Goal: Information Seeking & Learning: Learn about a topic

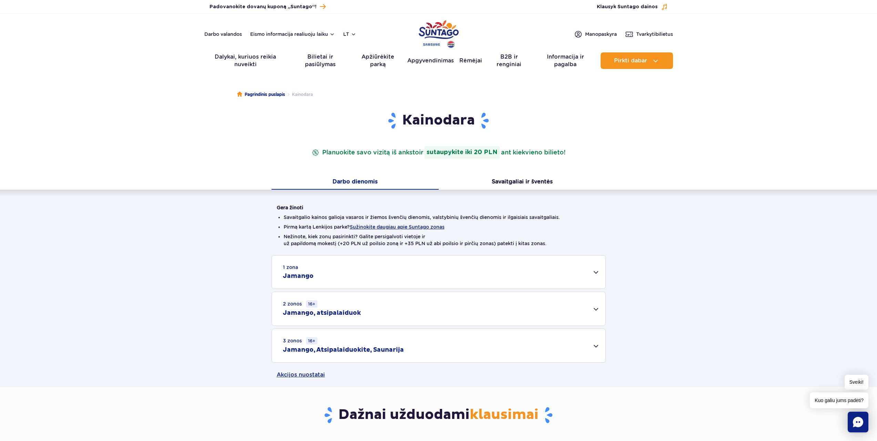
click at [309, 274] on font "Jamango" at bounding box center [298, 276] width 31 height 8
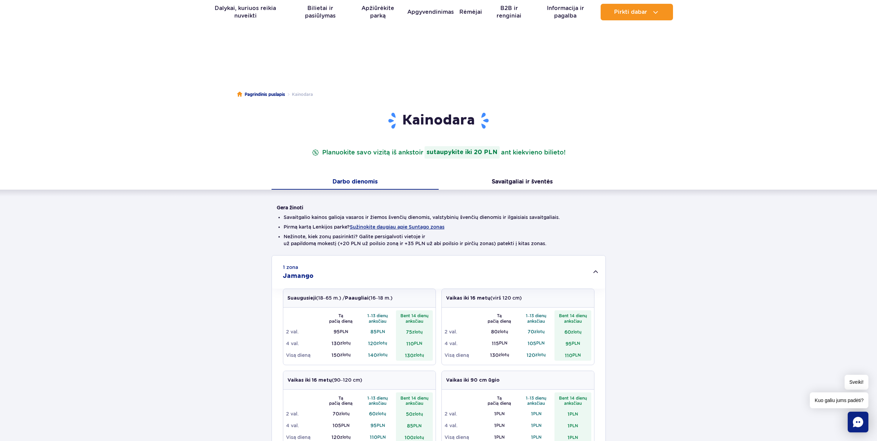
scroll to position [207, 0]
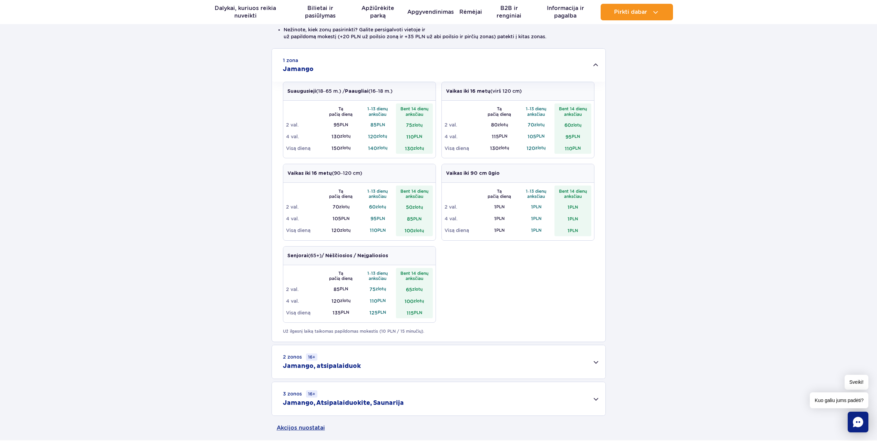
click at [334, 363] on font "Jamango, atsipalaiduok" at bounding box center [322, 366] width 78 height 8
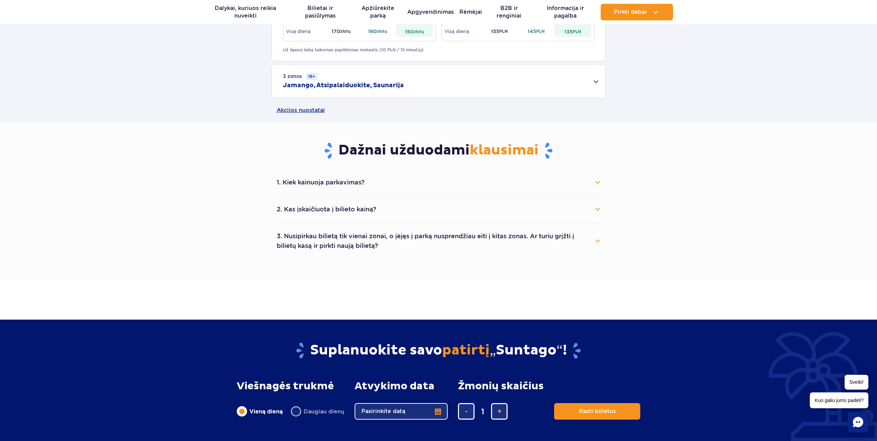
scroll to position [413, 0]
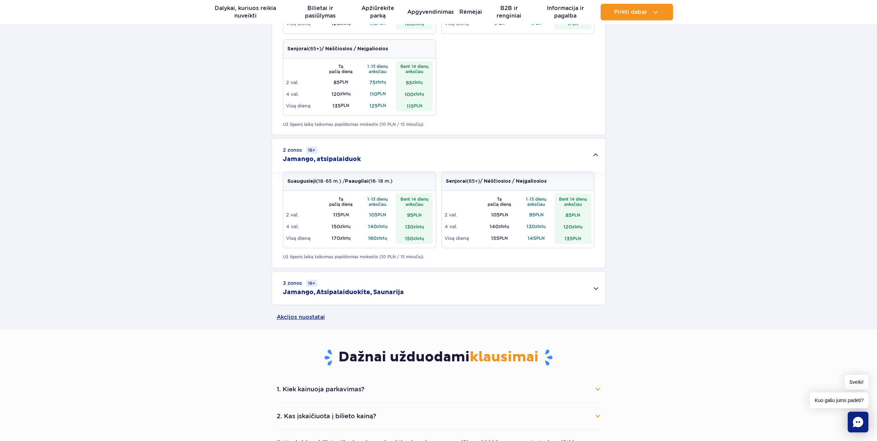
click at [359, 283] on div "3 zonos 16+ Jamango, Atsipalaiduokite, Saunarija" at bounding box center [438, 287] width 333 height 33
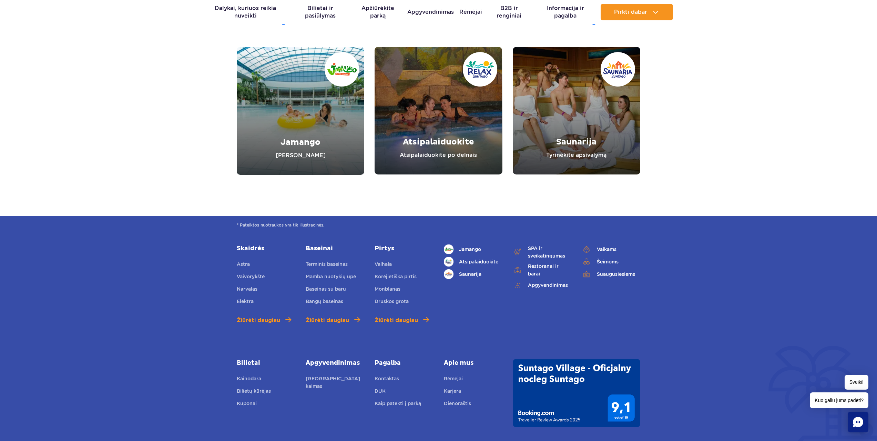
scroll to position [1365, 0]
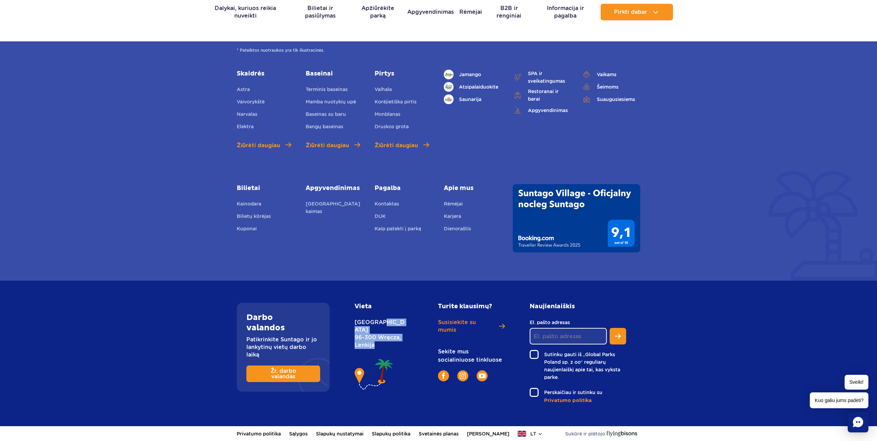
drag, startPoint x: 351, startPoint y: 319, endPoint x: 375, endPoint y: 345, distance: 35.1
click at [375, 345] on div "Vieta Nowy Świat 1 Street 96-300 Wręcza, Lenkija" at bounding box center [388, 352] width 78 height 101
copy p "Nowy Świat 1 Street 96-300 Wręcza, Lenkija"
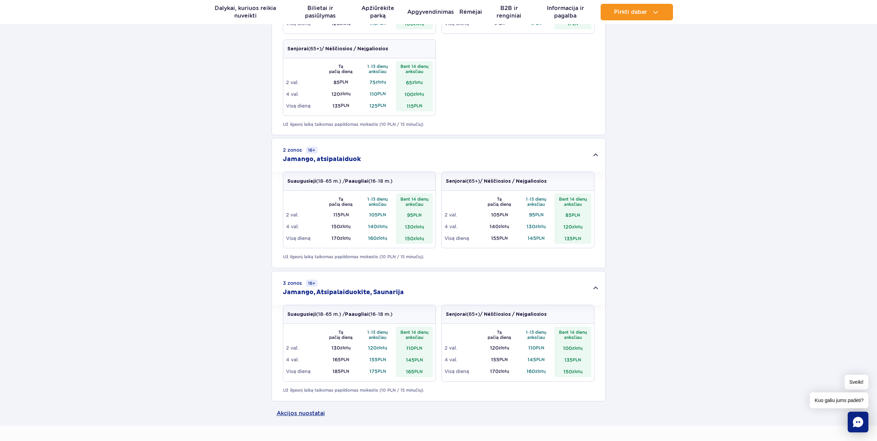
scroll to position [0, 0]
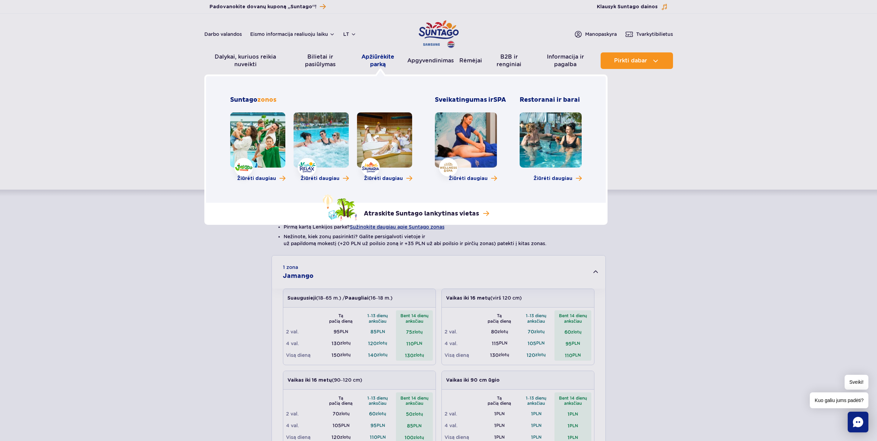
click at [381, 63] on font "Apžiūrėkite parką" at bounding box center [377, 60] width 33 height 14
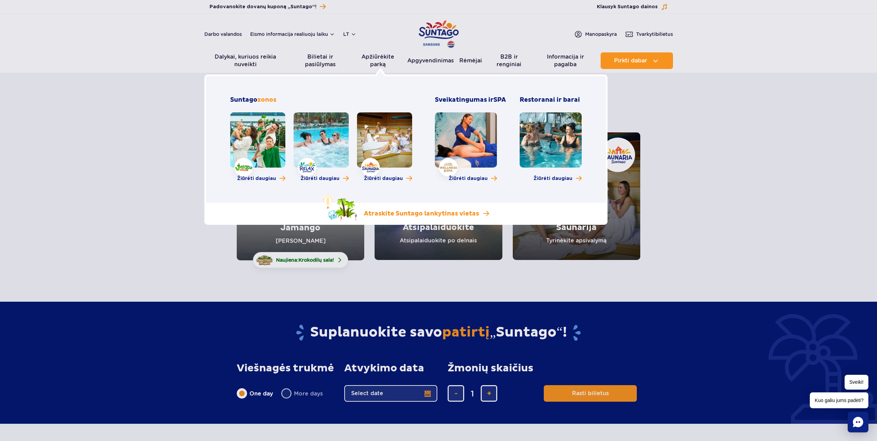
click at [322, 208] on img at bounding box center [339, 207] width 34 height 27
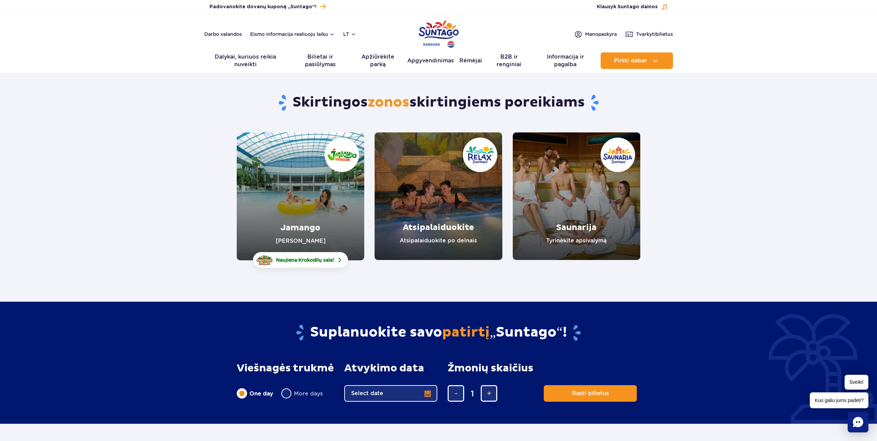
click at [441, 198] on link "Atsipalaiduokite" at bounding box center [437, 195] width 127 height 127
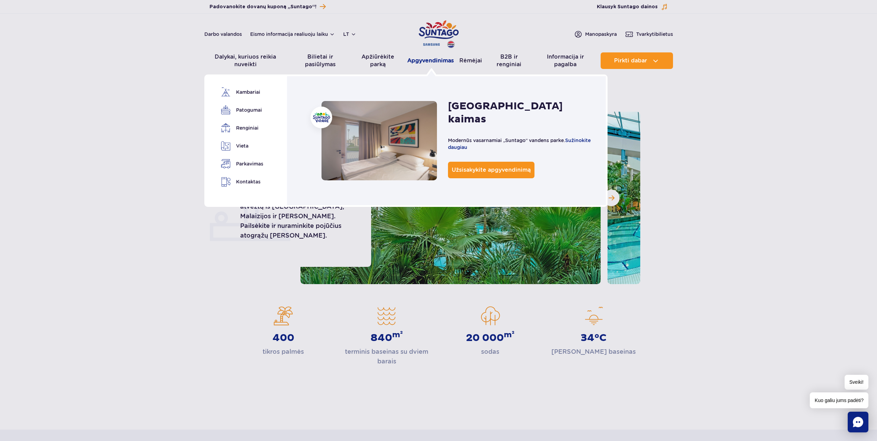
click at [445, 61] on font "Apgyvendinimas" at bounding box center [430, 60] width 47 height 7
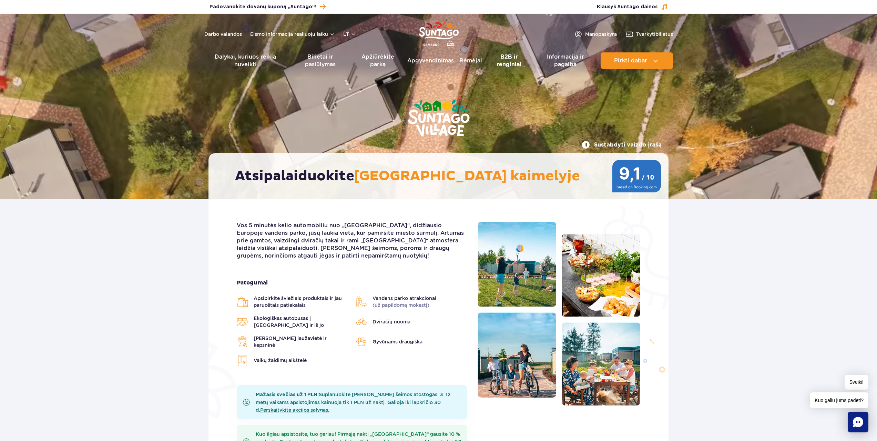
click at [511, 60] on font "B2B ir renginiai" at bounding box center [508, 60] width 25 height 14
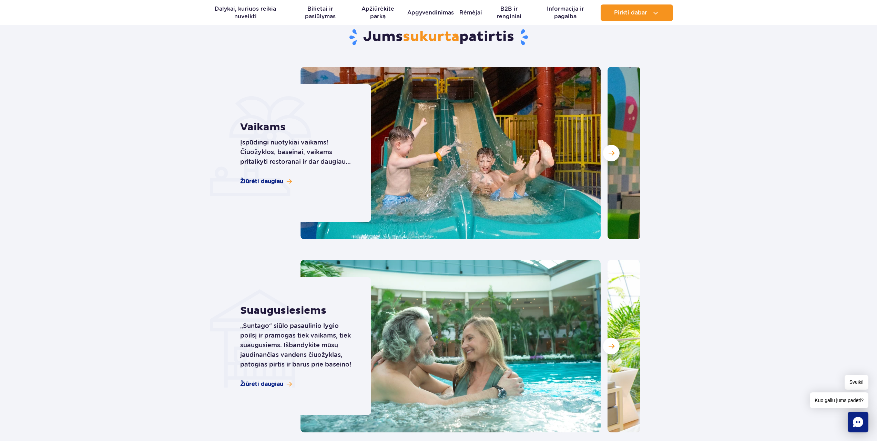
scroll to position [1990, 0]
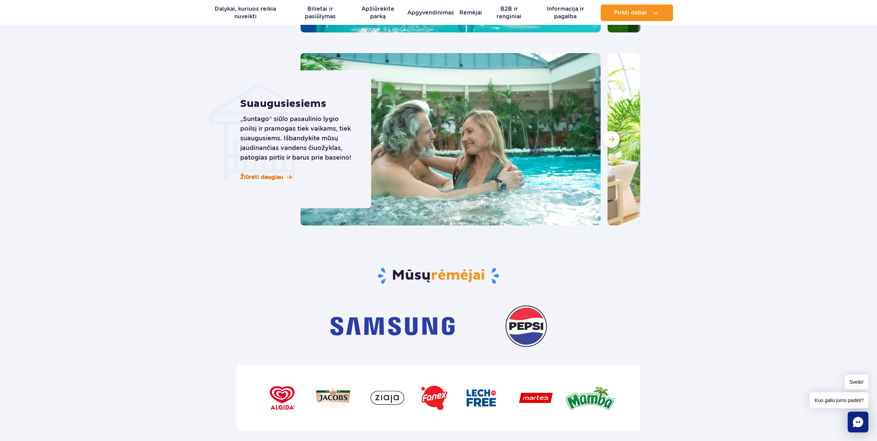
click at [280, 174] on font "Žiūrėti daugiau" at bounding box center [261, 177] width 43 height 7
